Goal: Task Accomplishment & Management: Manage account settings

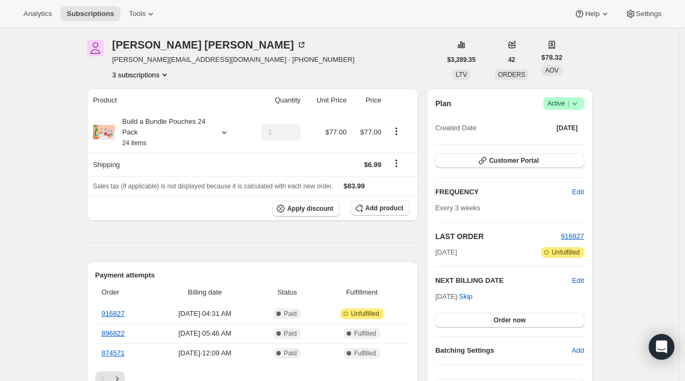
scroll to position [53, 0]
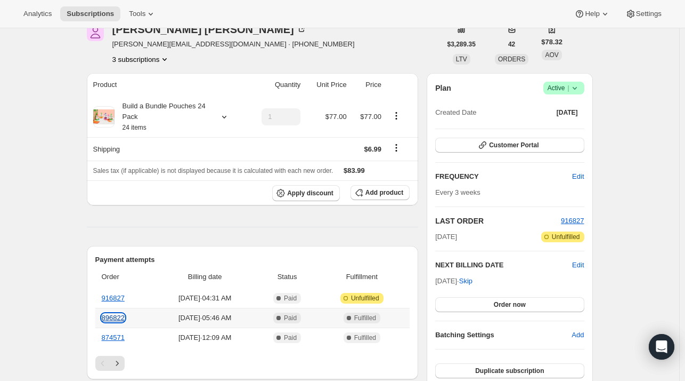
click at [110, 314] on link "896822" at bounding box center [113, 317] width 23 height 8
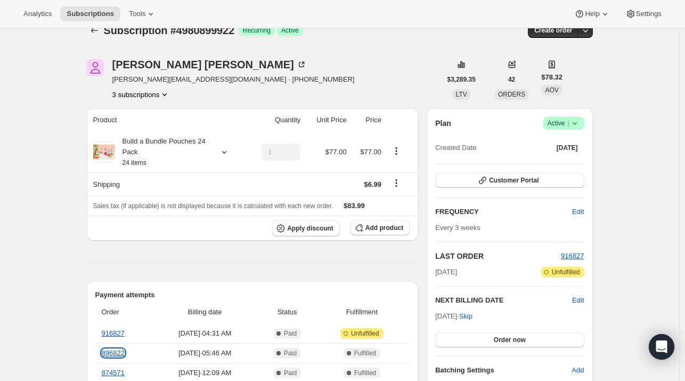
scroll to position [0, 0]
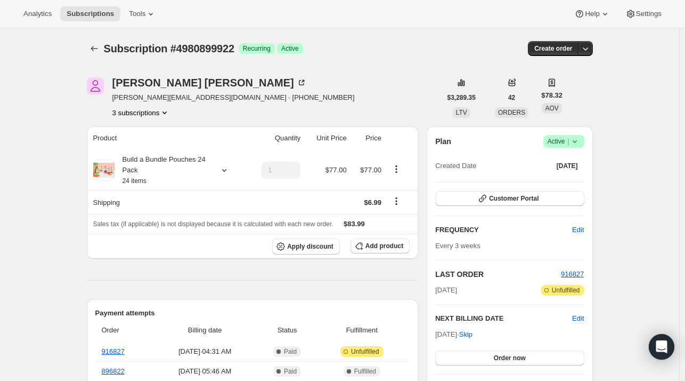
click at [90, 47] on button "Subscriptions" at bounding box center [94, 48] width 15 height 15
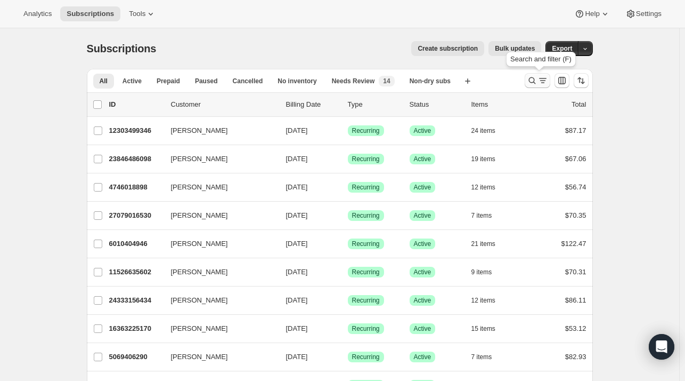
click at [536, 78] on icon "Search and filter results" at bounding box center [532, 80] width 11 height 11
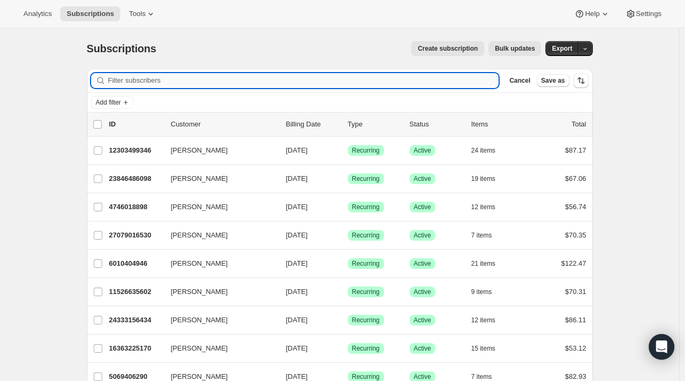
click at [236, 85] on input "Filter subscribers" at bounding box center [303, 80] width 391 height 15
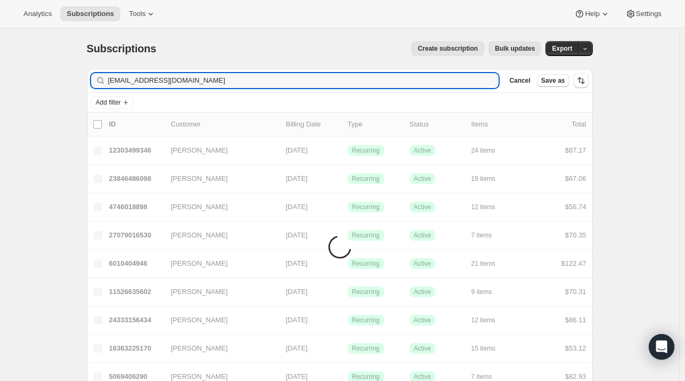
type input "[EMAIL_ADDRESS][DOMAIN_NAME]"
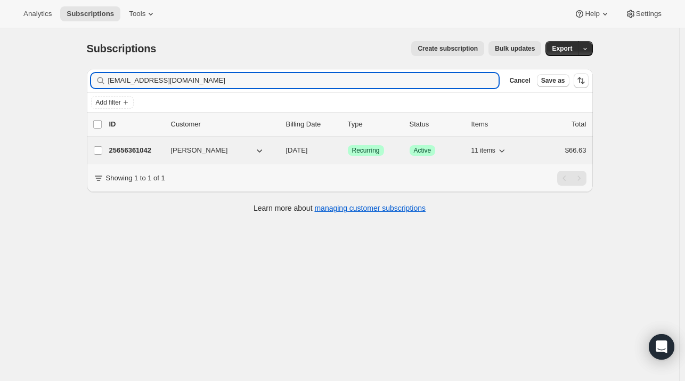
click at [173, 151] on span "[PERSON_NAME]" at bounding box center [199, 150] width 57 height 11
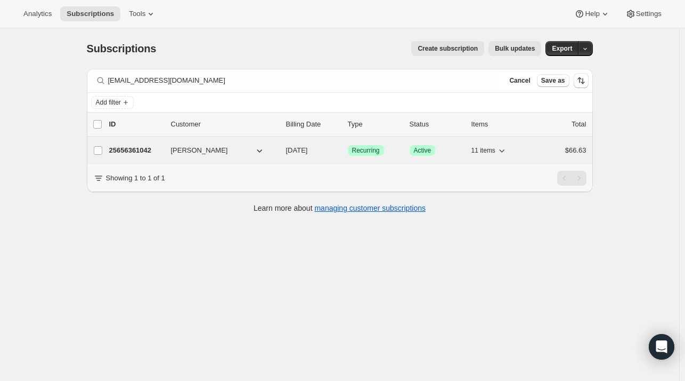
click at [162, 153] on p "25656361042" at bounding box center [135, 150] width 53 height 11
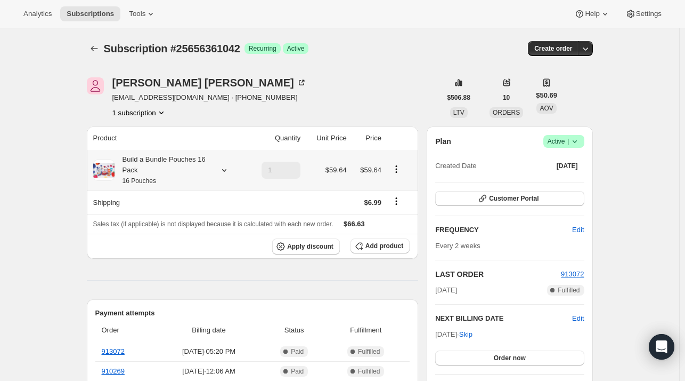
click at [227, 166] on icon at bounding box center [224, 170] width 11 height 11
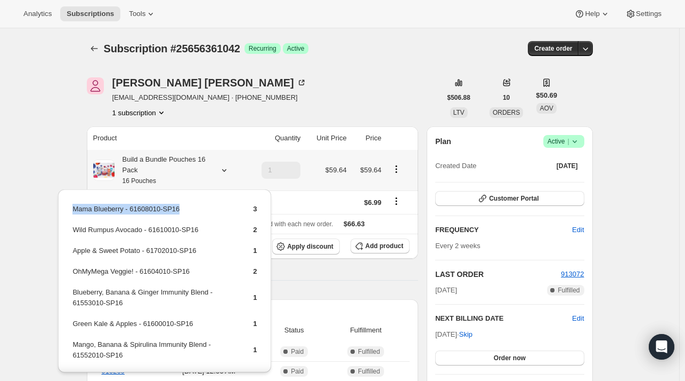
drag, startPoint x: 183, startPoint y: 207, endPoint x: 75, endPoint y: 207, distance: 107.7
click at [65, 205] on div "Mama Blueberry - 61608010-SP16 3 Wild Rumpus Avocado - 61610010-SP16 2 Apple & …" at bounding box center [164, 348] width 213 height 319
copy tbody "Mama Blueberry - 61608010-SP16"
click at [375, 245] on span "Add product" at bounding box center [385, 245] width 38 height 9
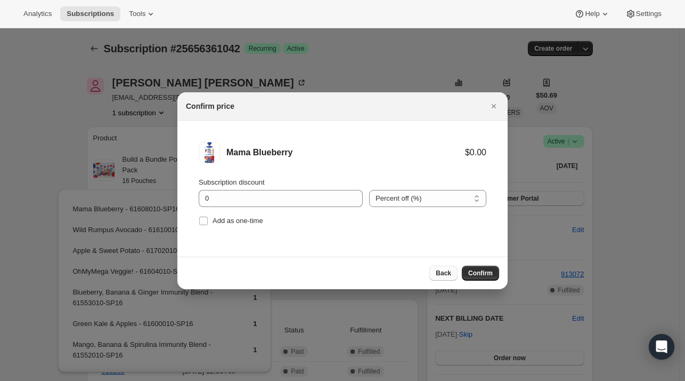
drag, startPoint x: 233, startPoint y: 220, endPoint x: 441, endPoint y: 272, distance: 213.7
click at [233, 220] on span "Add as one-time" at bounding box center [238, 220] width 51 height 8
click at [208, 220] on input "Add as one-time" at bounding box center [203, 220] width 9 height 9
checkbox input "true"
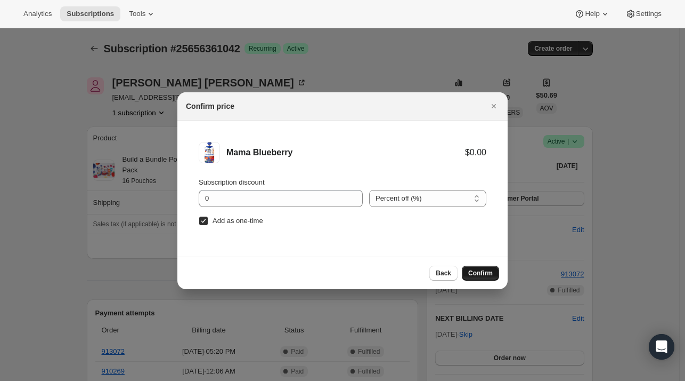
click at [484, 271] on span "Confirm" at bounding box center [480, 273] width 25 height 9
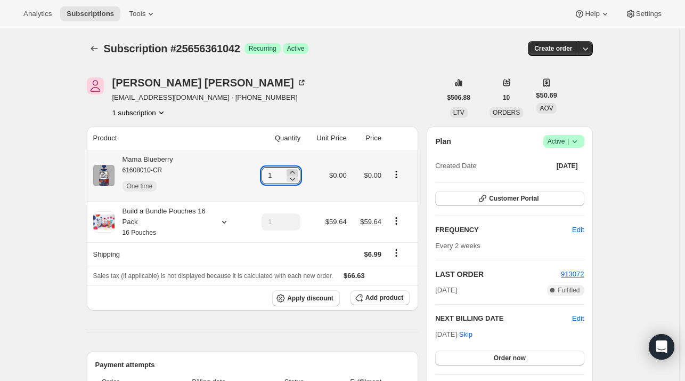
click at [296, 171] on icon at bounding box center [292, 172] width 11 height 11
click at [295, 171] on icon at bounding box center [292, 172] width 11 height 11
type input "3"
click at [103, 46] on div at bounding box center [95, 48] width 17 height 15
click at [96, 45] on icon "Subscriptions" at bounding box center [94, 48] width 11 height 11
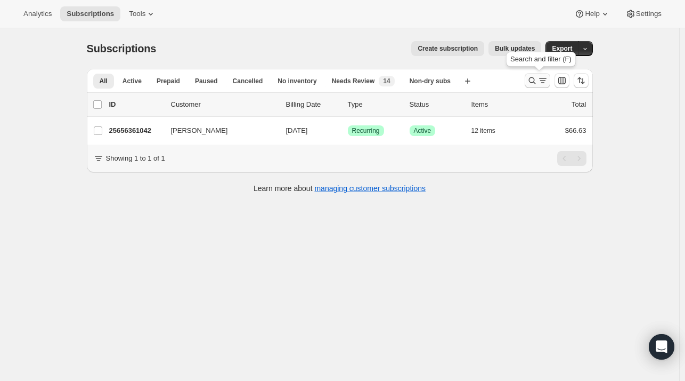
click at [529, 83] on button "Search and filter results" at bounding box center [538, 80] width 26 height 15
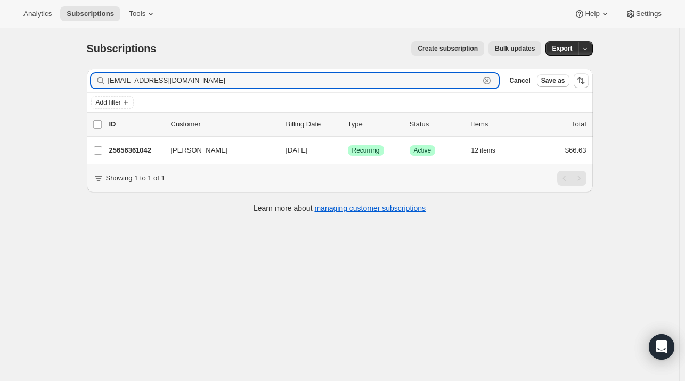
click at [490, 78] on icon "button" at bounding box center [487, 80] width 11 height 11
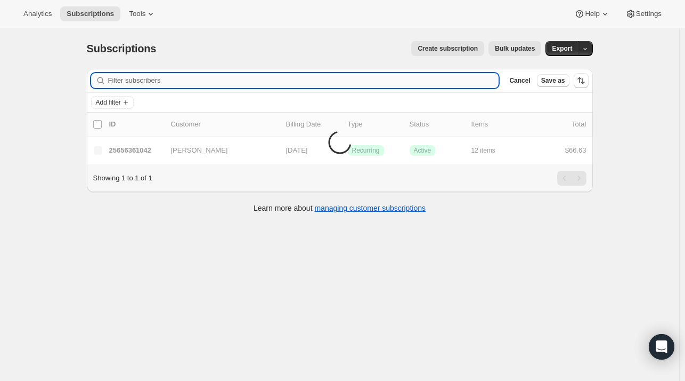
paste input "[EMAIL_ADDRESS][DOMAIN_NAME]"
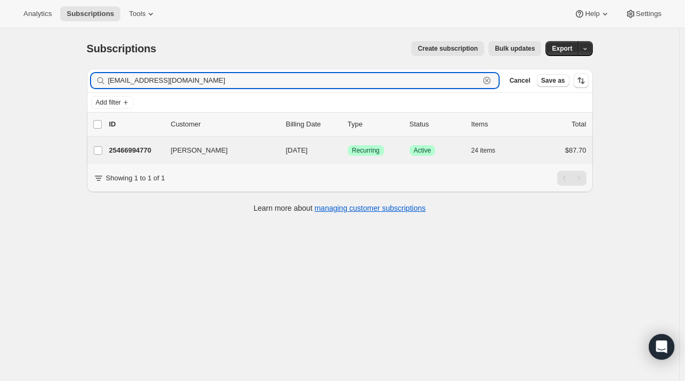
type input "[EMAIL_ADDRESS][DOMAIN_NAME]"
click at [156, 158] on div "[PERSON_NAME] 25466994770 [PERSON_NAME] [DATE] Success Recurring Success Active…" at bounding box center [340, 150] width 506 height 28
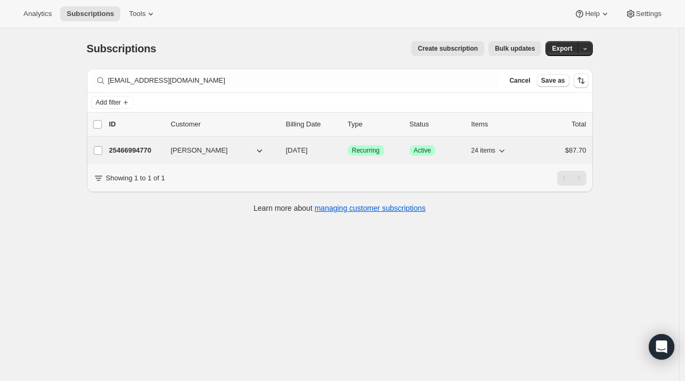
click at [159, 156] on div "25466994770 [PERSON_NAME] [DATE] Success Recurring Success Active 24 items $87.…" at bounding box center [348, 150] width 478 height 15
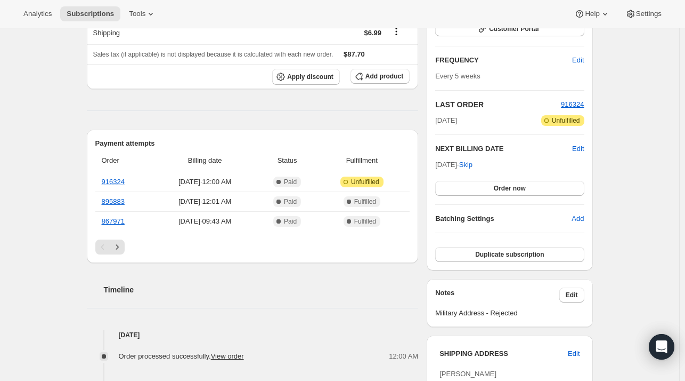
scroll to position [107, 0]
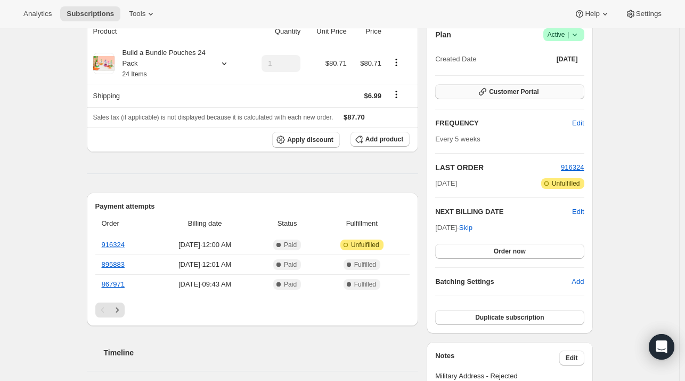
click at [510, 85] on button "Customer Portal" at bounding box center [509, 91] width 149 height 15
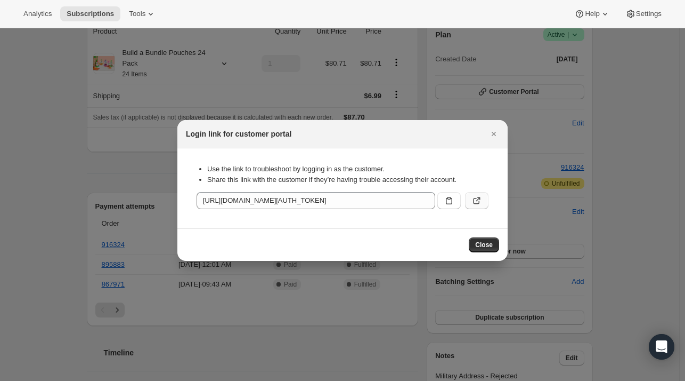
click at [481, 199] on icon ":r14c:" at bounding box center [477, 200] width 11 height 11
